Goal: Task Accomplishment & Management: Complete application form

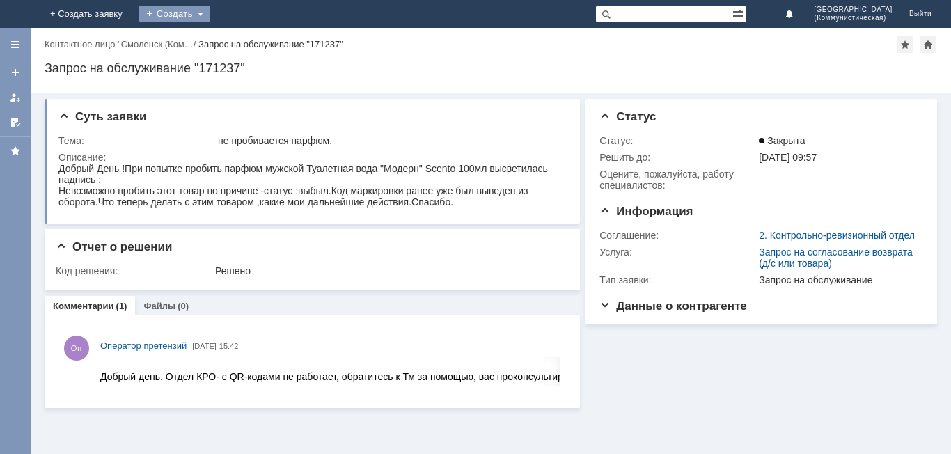
drag, startPoint x: 286, startPoint y: 17, endPoint x: 297, endPoint y: 13, distance: 11.7
click at [221, 17] on div "Создать" at bounding box center [185, 14] width 71 height 17
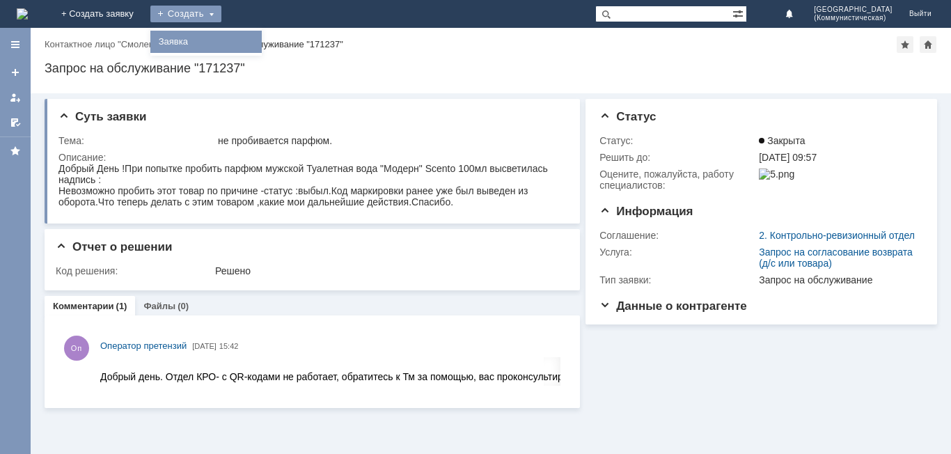
click at [259, 35] on link "Заявка" at bounding box center [206, 41] width 106 height 17
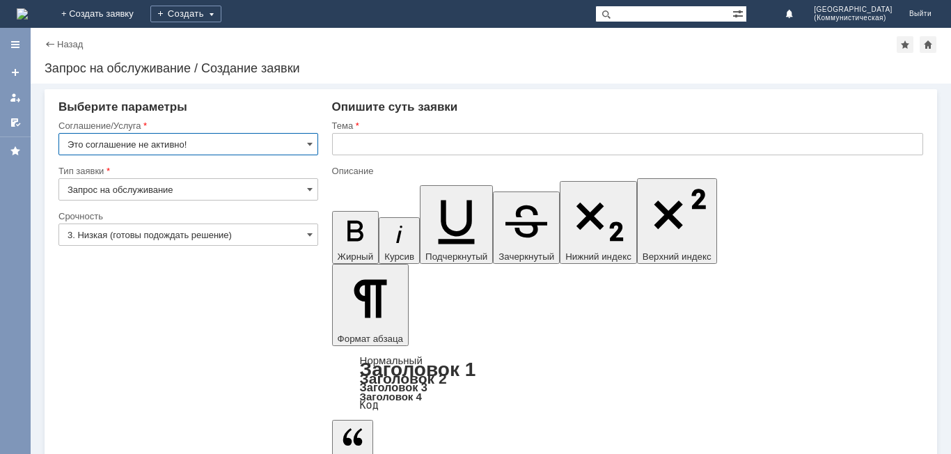
click at [304, 148] on input "Это соглашение не активно!" at bounding box center [188, 144] width 260 height 22
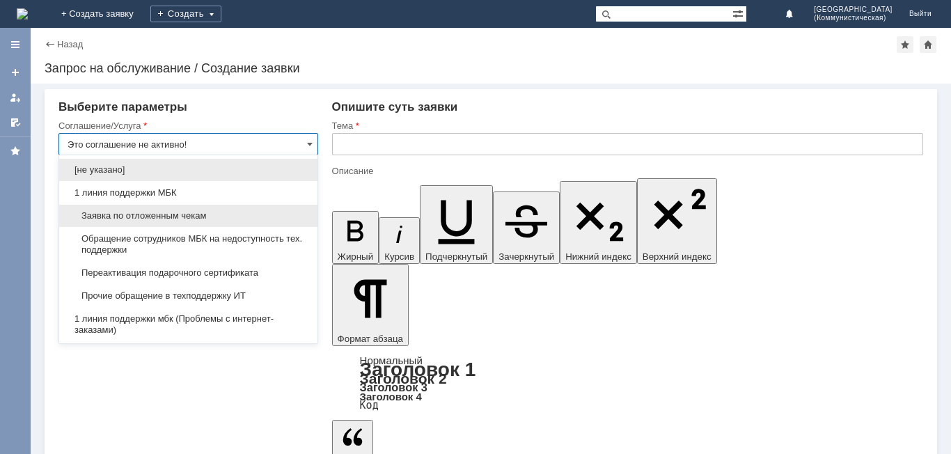
click at [224, 206] on div "Заявка по отложенным чекам" at bounding box center [188, 216] width 258 height 22
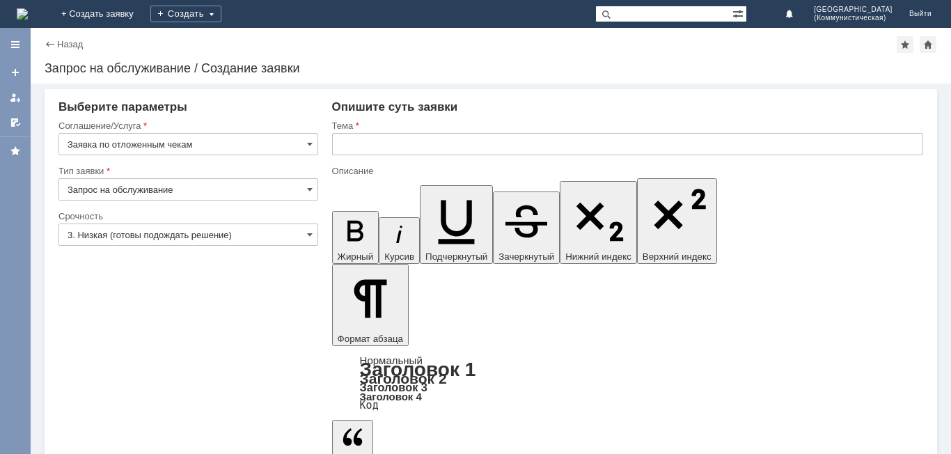
type input "Заявка по отложенным чекам"
click at [212, 188] on input "Запрос на обслуживание" at bounding box center [188, 189] width 260 height 22
type input "Запрос на обслуживание"
drag, startPoint x: 274, startPoint y: 233, endPoint x: 272, endPoint y: 241, distance: 8.1
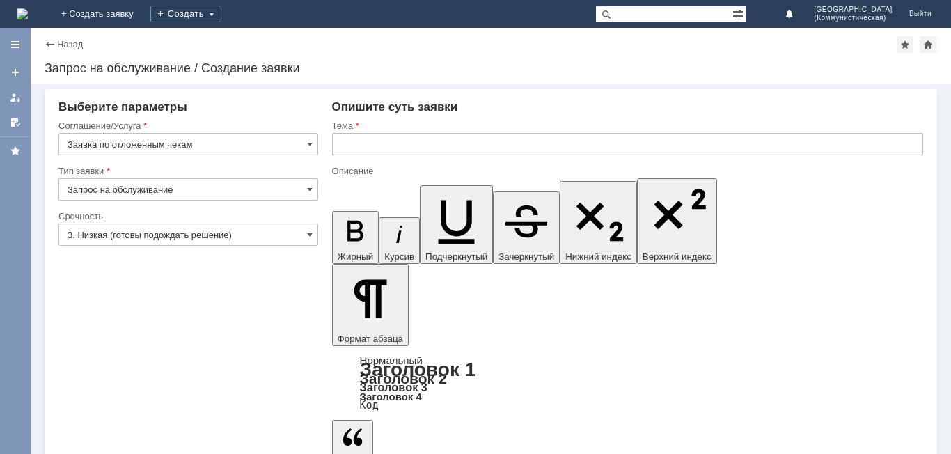
click at [275, 234] on input "3. Низкая (готовы подождать решение)" at bounding box center [188, 235] width 260 height 22
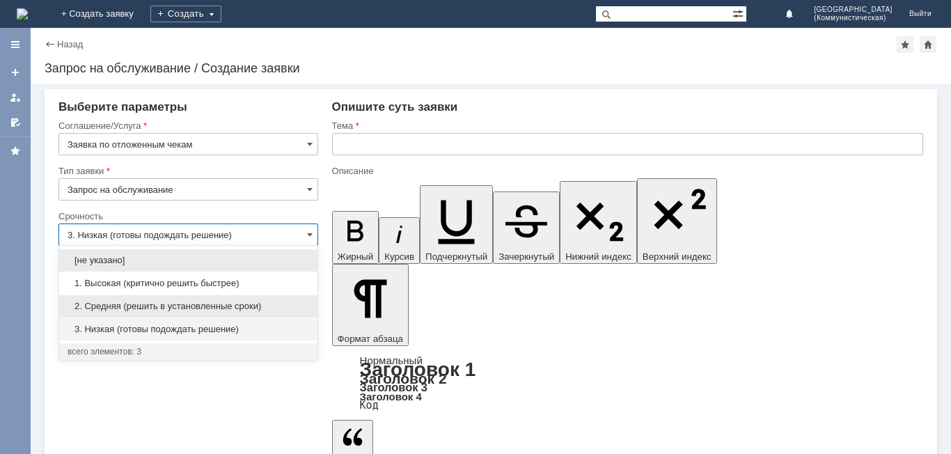
click at [209, 301] on span "2. Средняя (решить в установленные сроки)" at bounding box center [189, 306] width 242 height 11
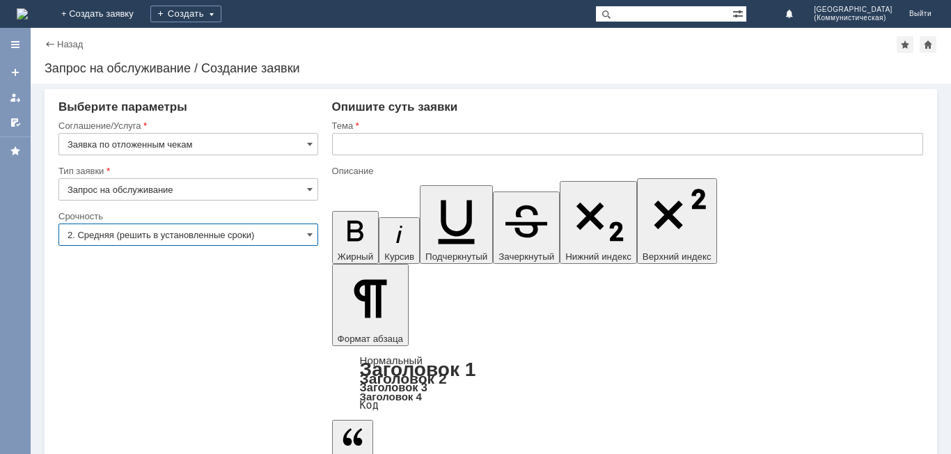
type input "2. Средняя (решить в установленные сроки)"
click at [313, 192] on input "Запрос на обслуживание" at bounding box center [188, 189] width 260 height 22
type input "Запрос на обслуживание"
click at [384, 143] on input "text" at bounding box center [627, 144] width 591 height 22
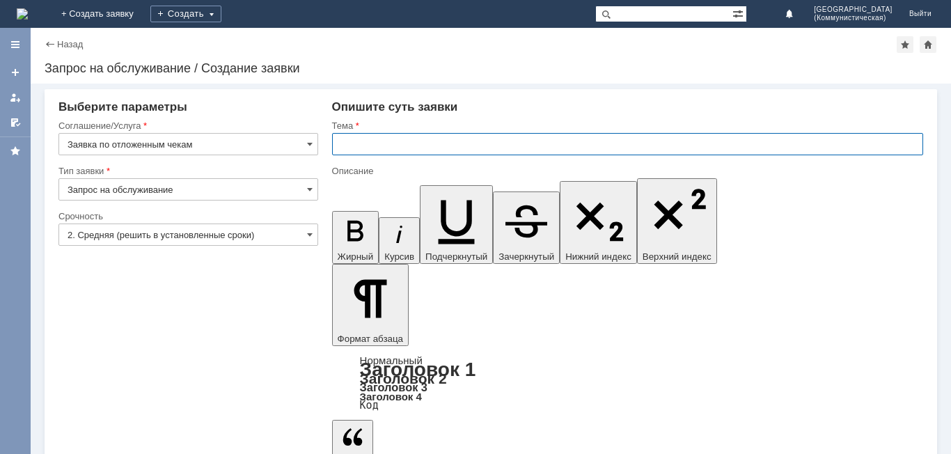
click at [382, 147] on input "text" at bounding box center [627, 144] width 591 height 22
type input "прошу удалить отложенные чеки"
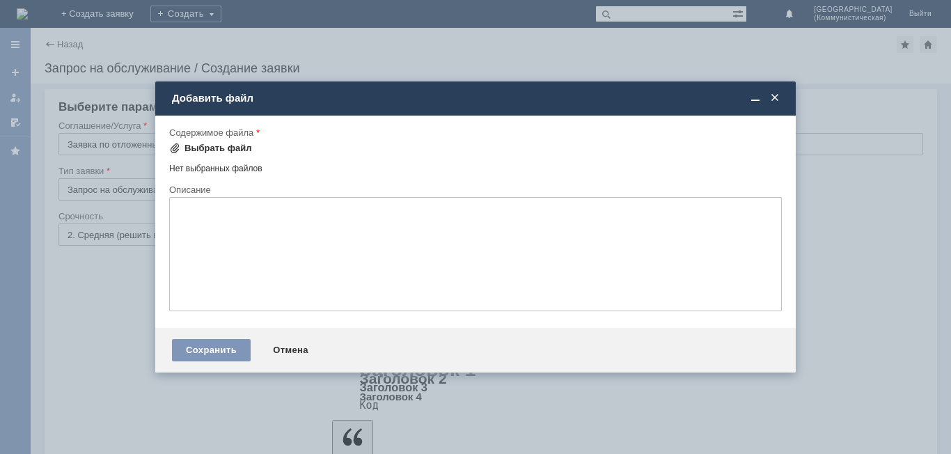
click at [238, 149] on div "Выбрать файл" at bounding box center [219, 148] width 68 height 11
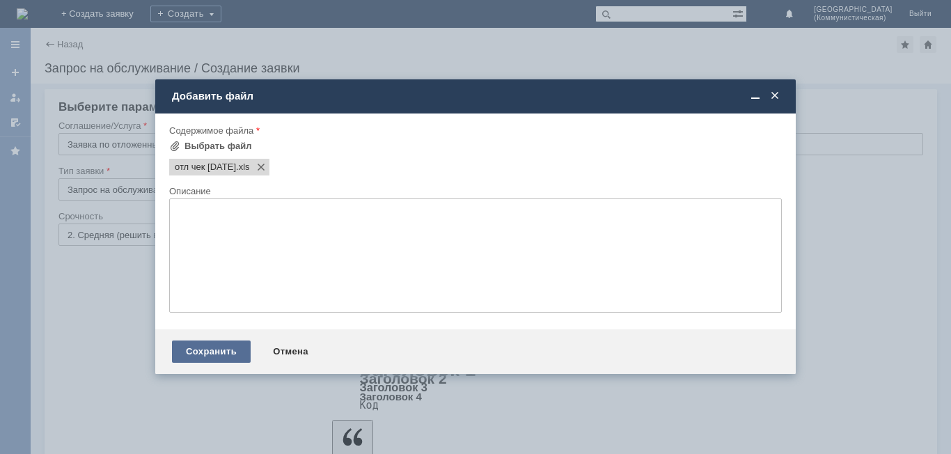
click at [238, 352] on div "Сохранить" at bounding box center [211, 351] width 79 height 22
